Goal: Obtain resource: Download file/media

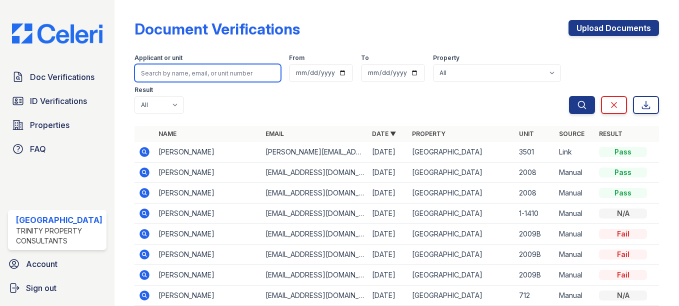
click at [192, 69] on input "search" at bounding box center [207, 73] width 146 height 18
click at [157, 77] on input "search" at bounding box center [207, 73] width 146 height 18
type input "ziqing"
click at [569, 96] on button "Search" at bounding box center [582, 105] width 26 height 18
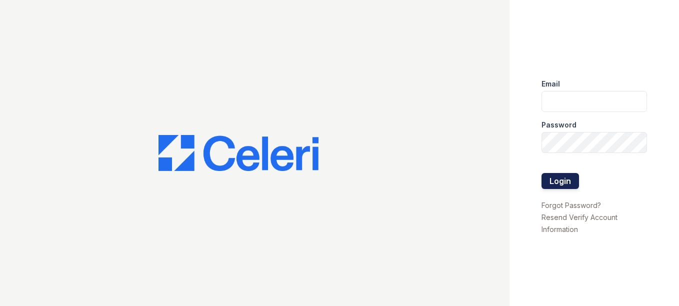
type input "[EMAIL_ADDRESS][DOMAIN_NAME]"
click at [563, 178] on button "Login" at bounding box center [559, 181] width 37 height 16
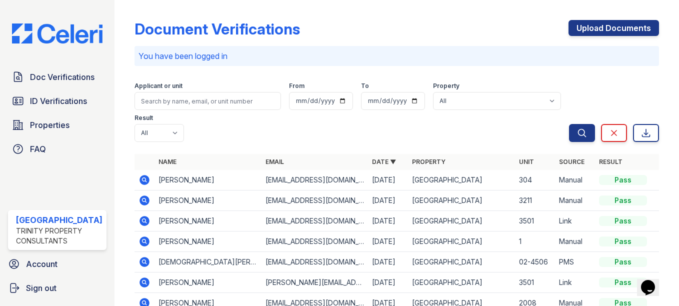
click at [142, 223] on icon at bounding box center [144, 221] width 10 height 10
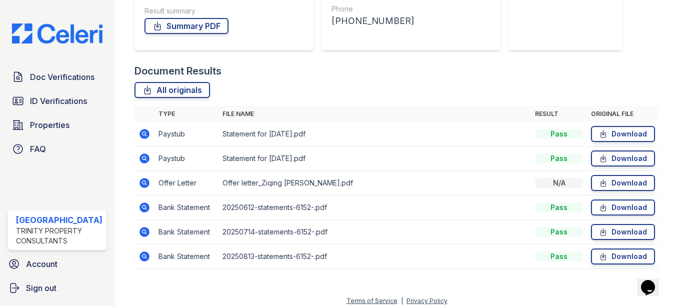
scroll to position [189, 0]
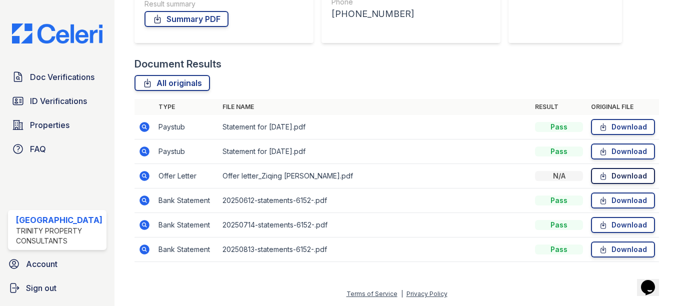
click at [599, 178] on icon at bounding box center [603, 176] width 8 height 10
click at [610, 120] on link "Download" at bounding box center [623, 127] width 64 height 16
click at [67, 76] on span "Doc Verifications" at bounding box center [62, 77] width 64 height 12
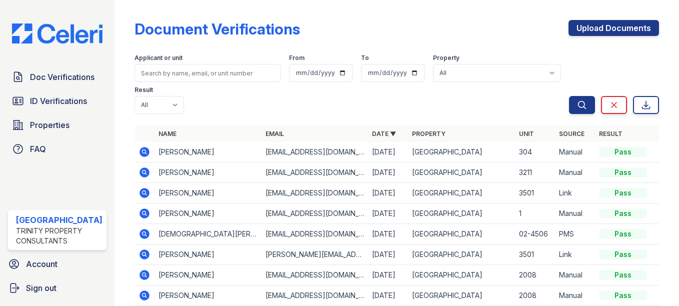
click at [138, 255] on icon at bounding box center [144, 254] width 12 height 12
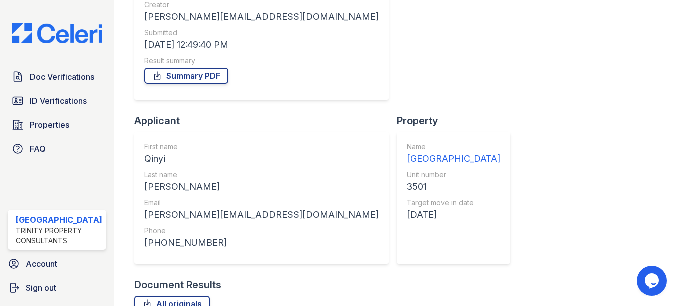
scroll to position [133, 0]
